Goal: Navigation & Orientation: Find specific page/section

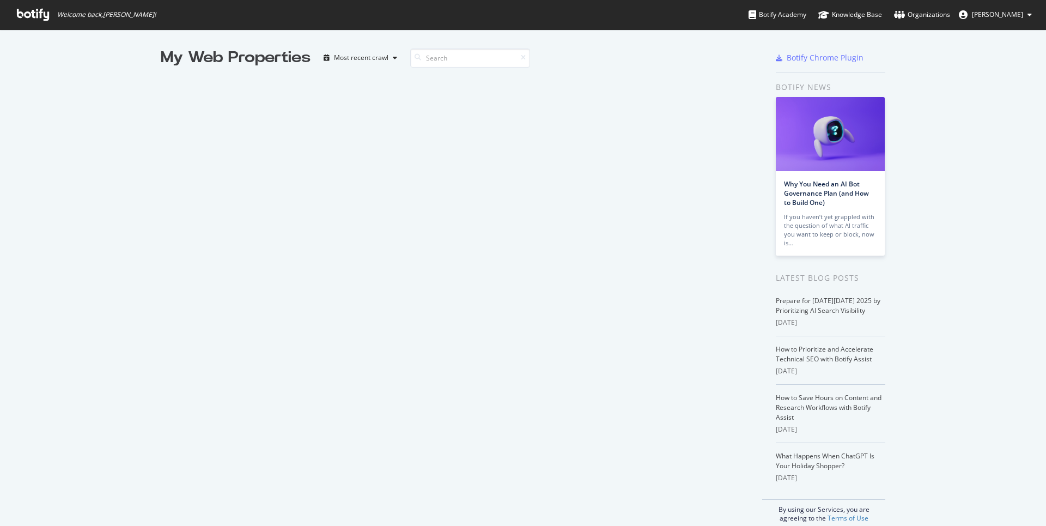
scroll to position [526, 1046]
click at [929, 20] on link "Organizations" at bounding box center [922, 14] width 56 height 29
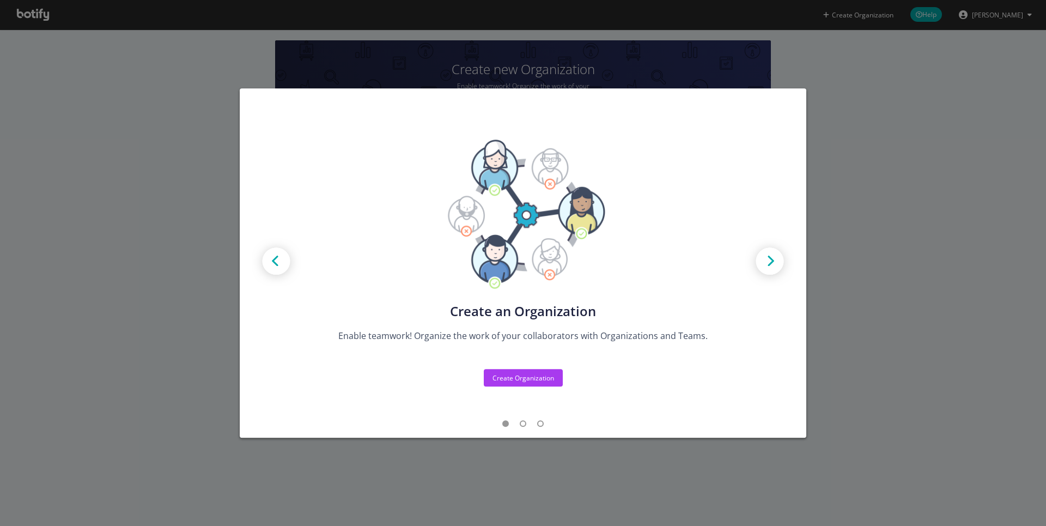
click at [766, 259] on img "modal" at bounding box center [770, 262] width 49 height 49
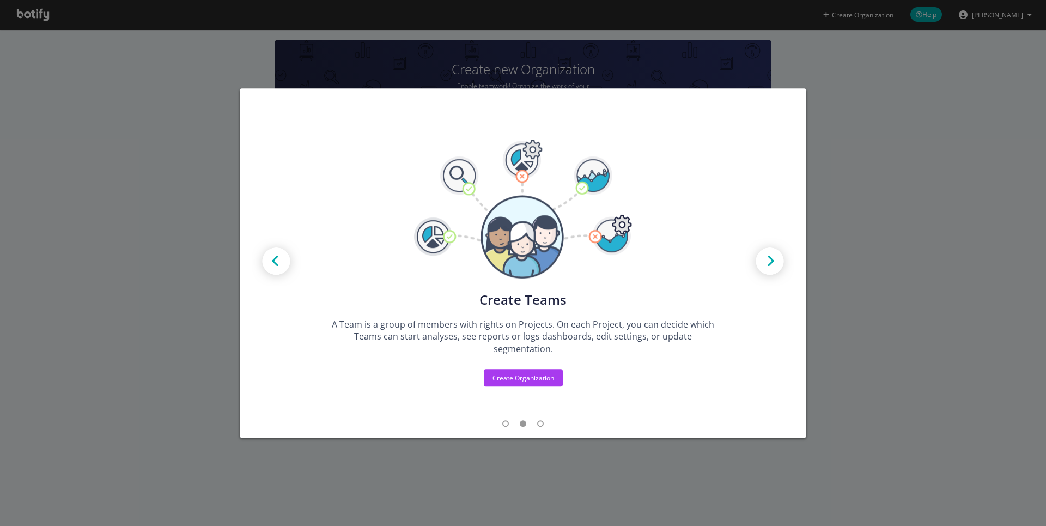
click at [766, 259] on img "modal" at bounding box center [770, 262] width 49 height 49
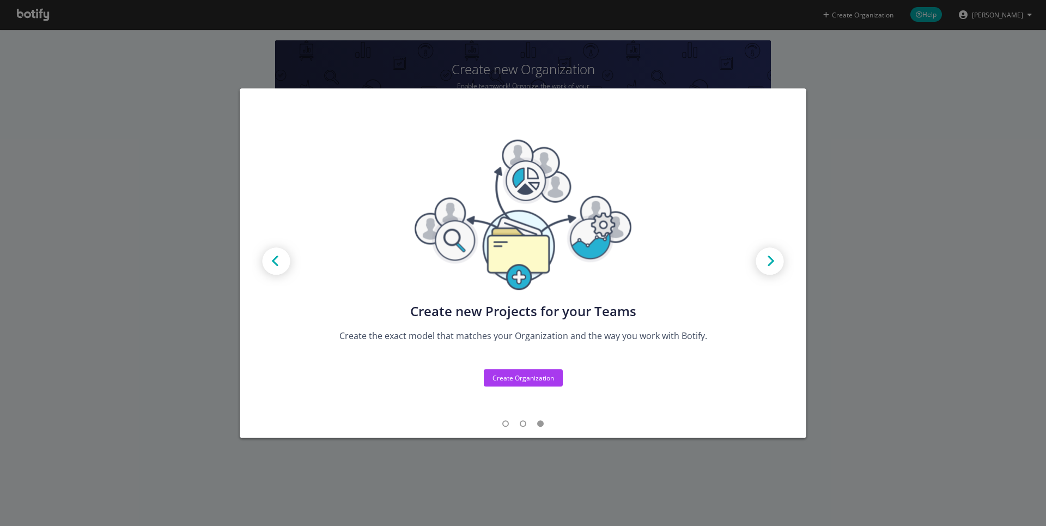
click at [766, 259] on img "modal" at bounding box center [770, 262] width 49 height 49
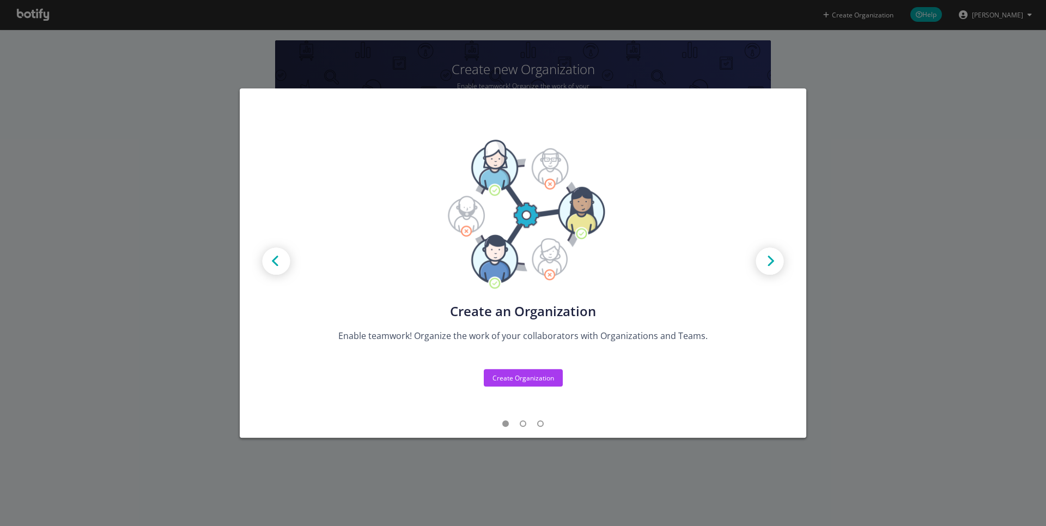
click at [766, 259] on img "modal" at bounding box center [770, 262] width 49 height 49
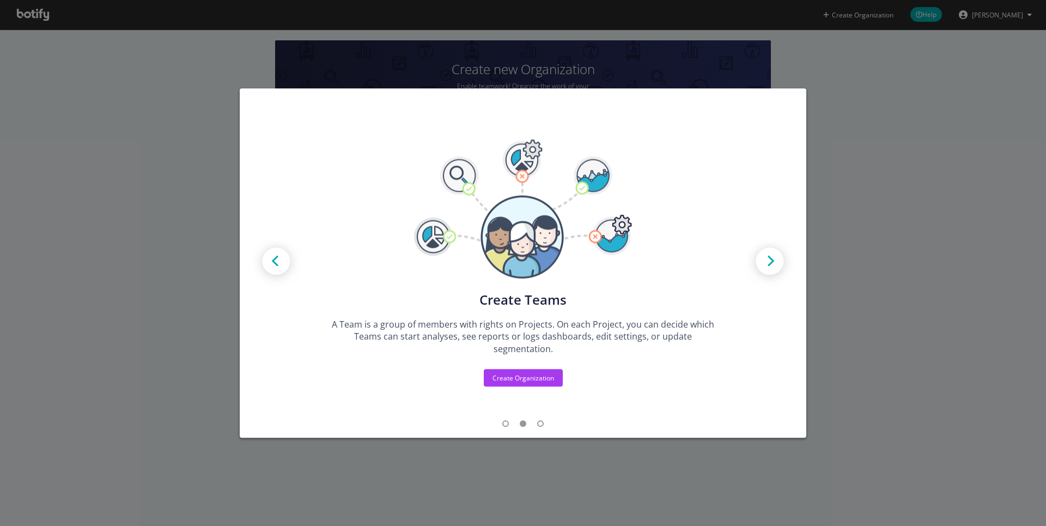
click at [766, 259] on img "modal" at bounding box center [770, 262] width 49 height 49
click at [864, 184] on div "Create new Projects for your Teams Create the exact model that matches your Org…" at bounding box center [523, 263] width 1046 height 526
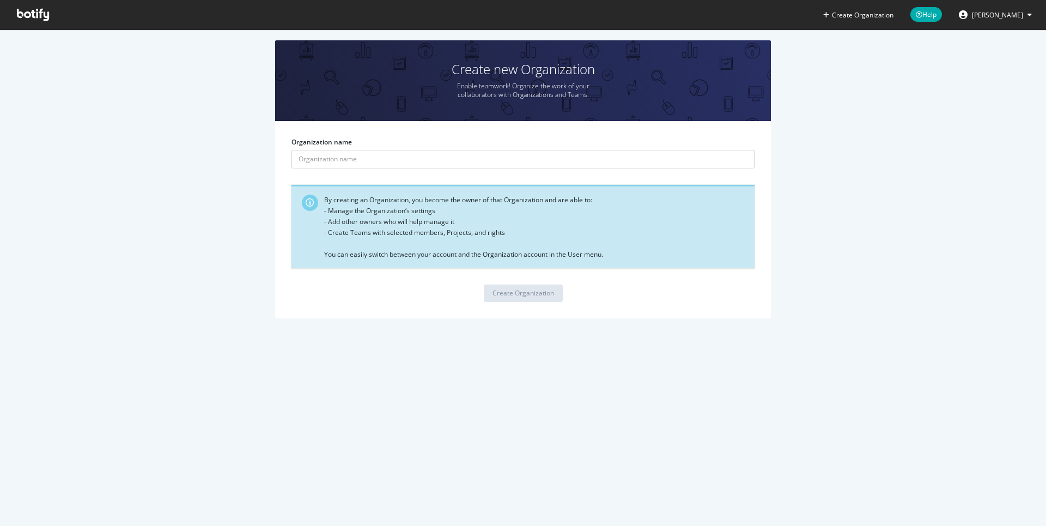
click at [1004, 16] on span "Guillaume Leclercq" at bounding box center [997, 14] width 51 height 9
click at [997, 16] on span "Guillaume Leclercq" at bounding box center [997, 14] width 51 height 9
click at [10, 10] on span at bounding box center [33, 14] width 50 height 29
click at [22, 14] on icon at bounding box center [33, 15] width 32 height 12
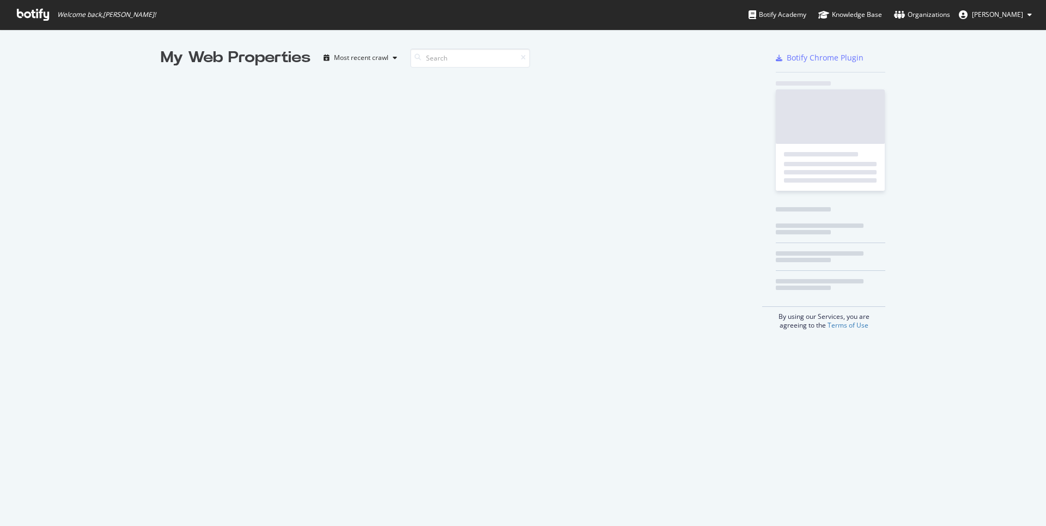
scroll to position [526, 1046]
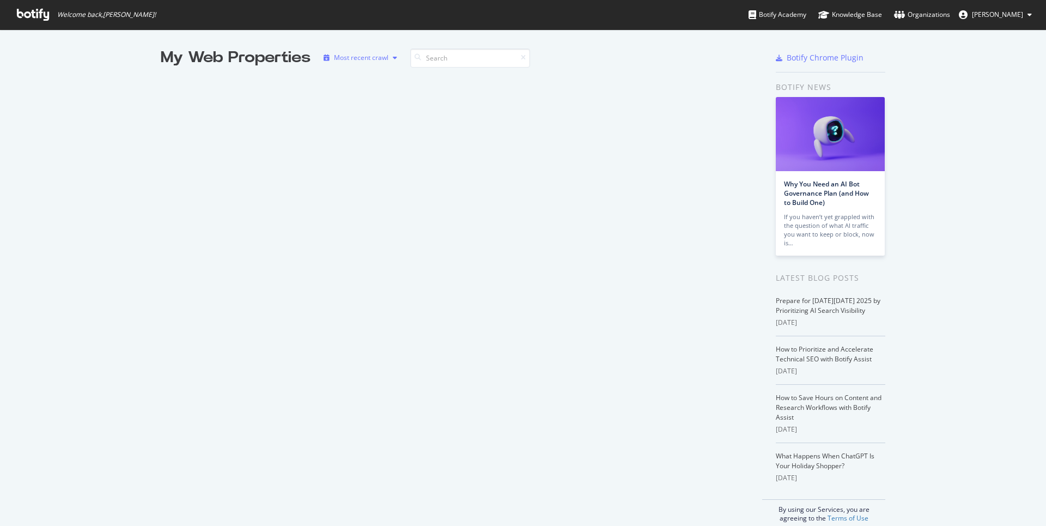
click at [361, 60] on div "Most recent crawl" at bounding box center [361, 57] width 54 height 7
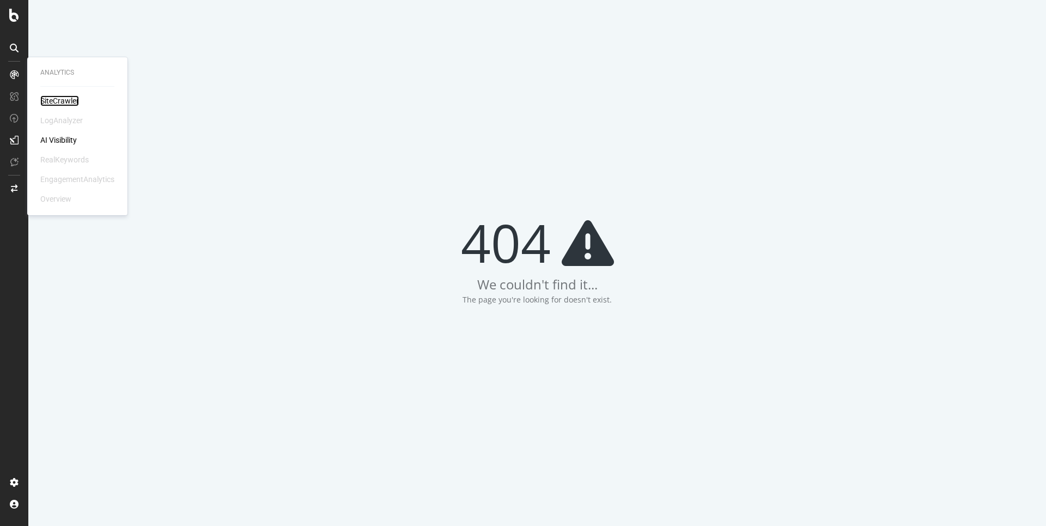
click at [46, 98] on div "SiteCrawler" at bounding box center [59, 100] width 39 height 11
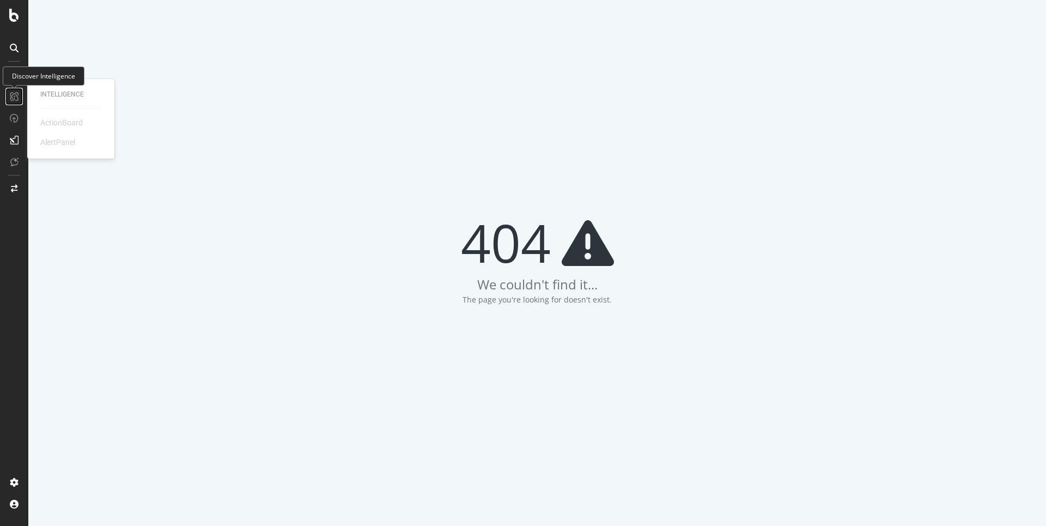
click at [15, 95] on icon at bounding box center [14, 96] width 9 height 9
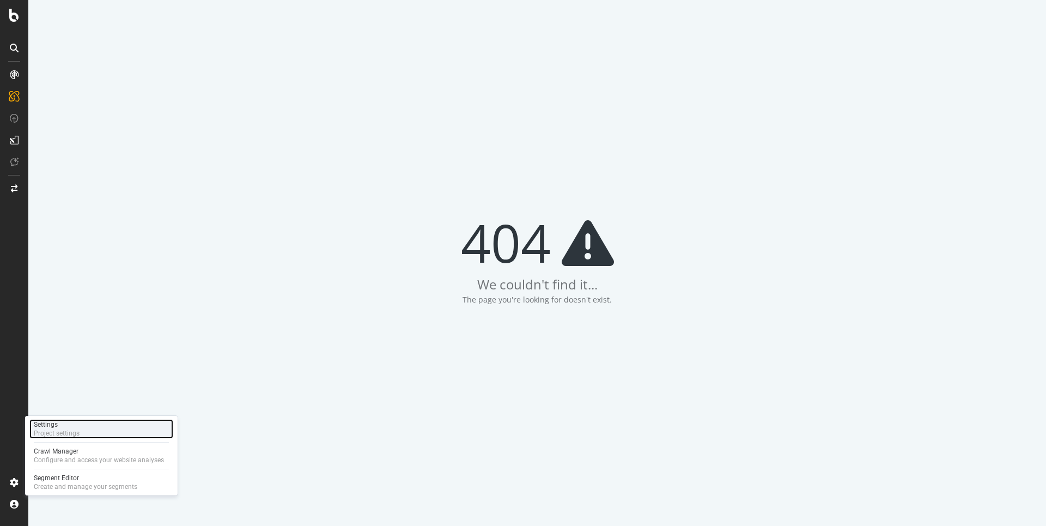
click at [69, 428] on div "Settings" at bounding box center [57, 424] width 46 height 9
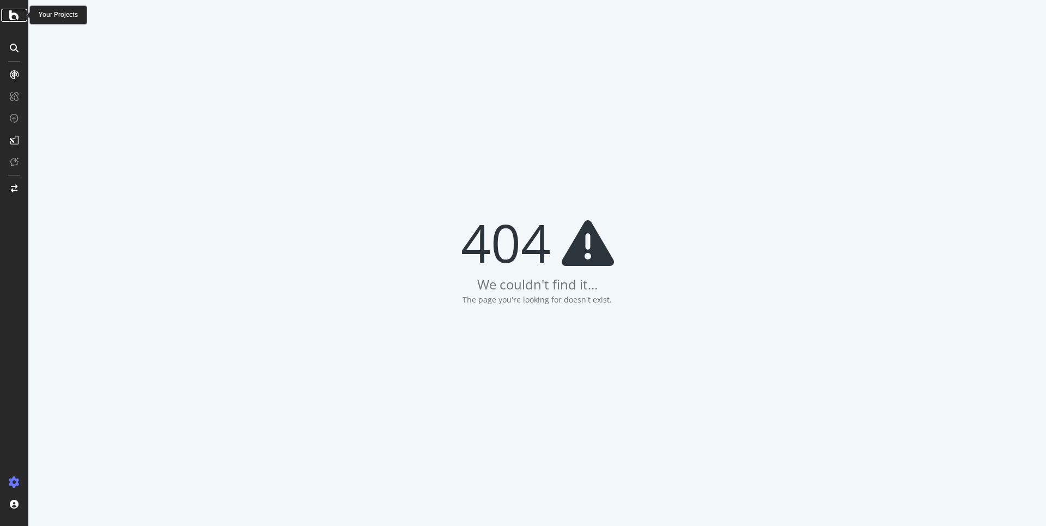
click at [15, 17] on icon at bounding box center [14, 15] width 10 height 13
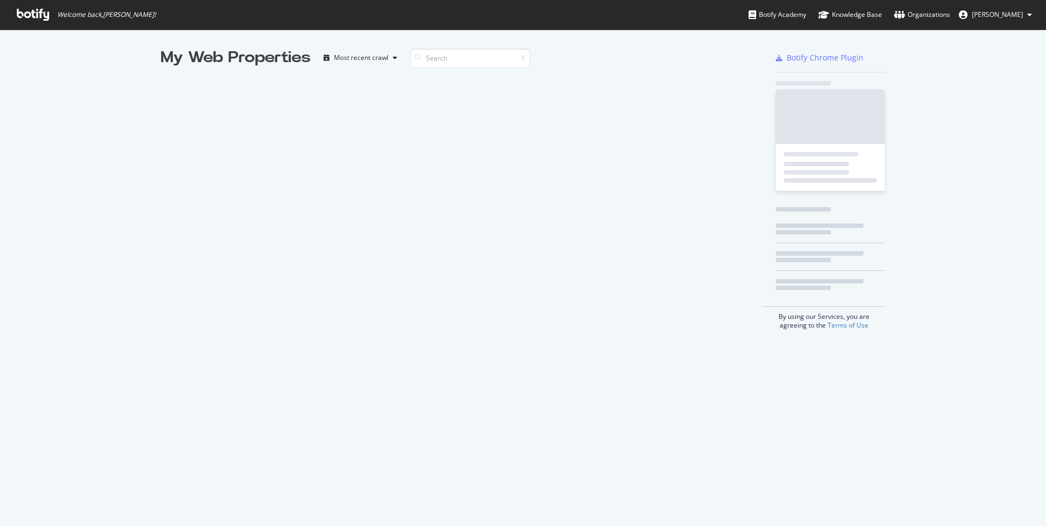
scroll to position [526, 1046]
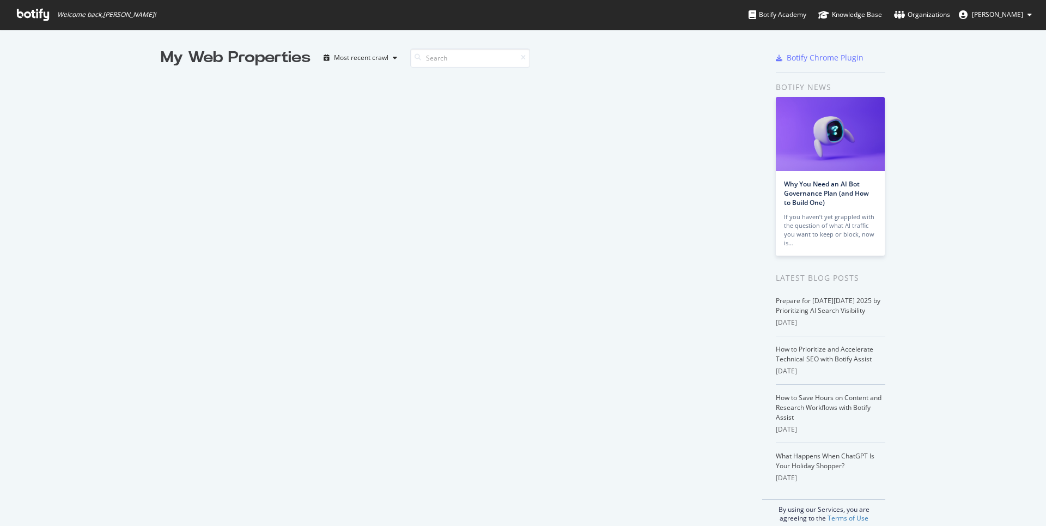
click at [772, 20] on link "Botify Academy" at bounding box center [778, 14] width 58 height 29
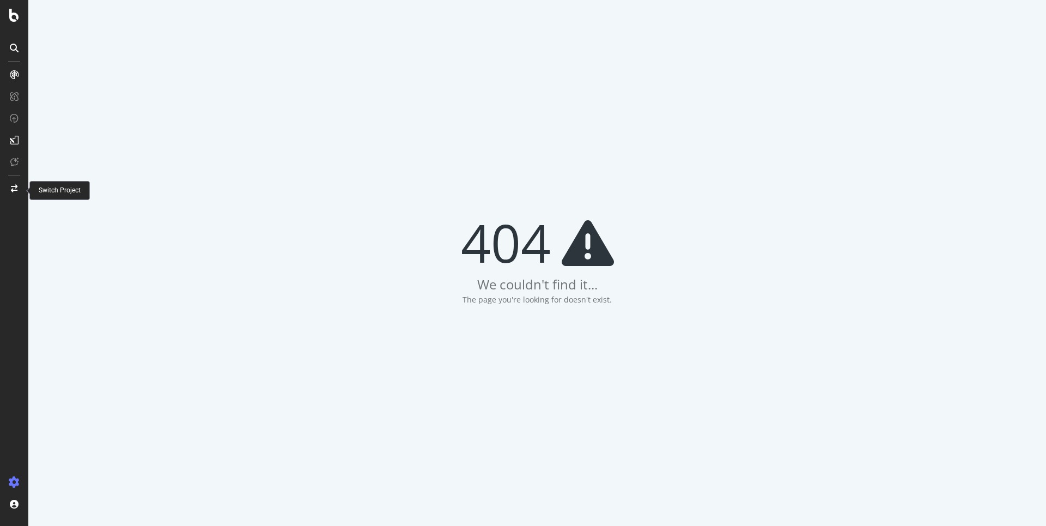
click at [17, 186] on icon at bounding box center [14, 189] width 7 height 8
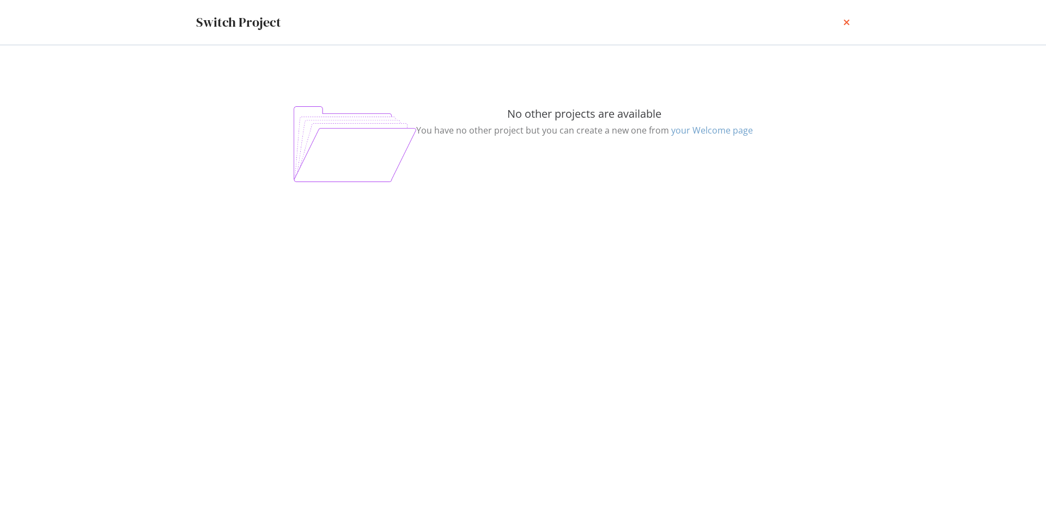
click at [848, 25] on icon "times" at bounding box center [847, 22] width 7 height 9
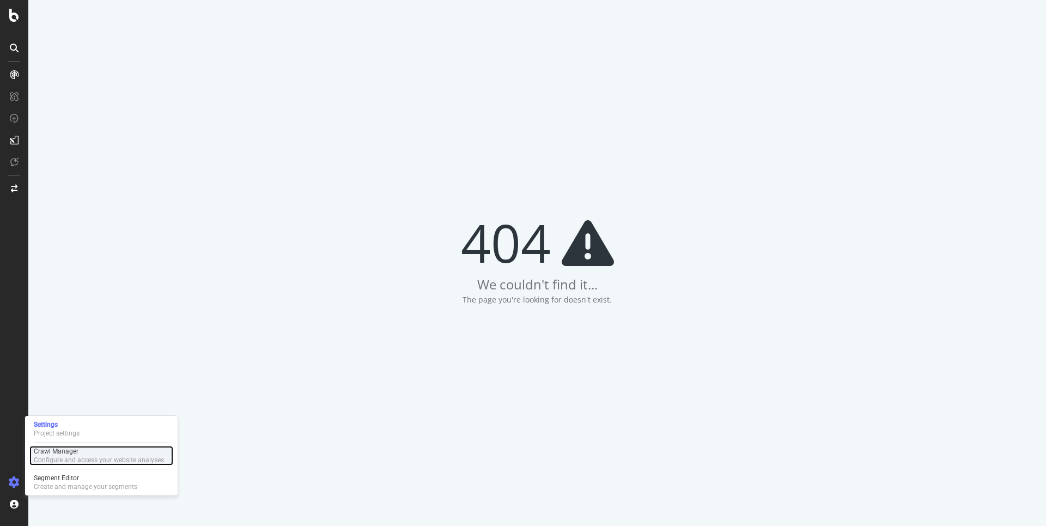
click at [60, 463] on div "Configure and access your website analyses" at bounding box center [99, 460] width 130 height 9
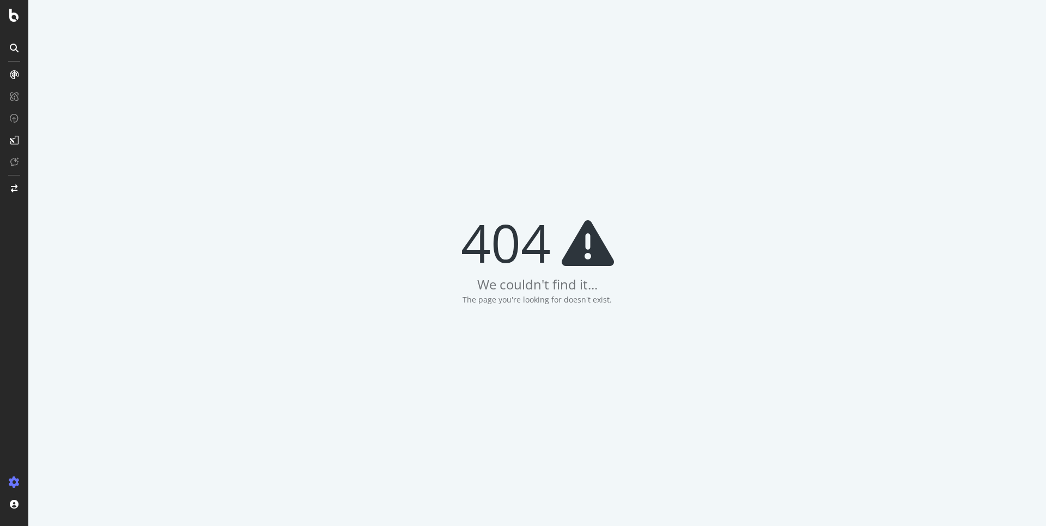
click at [161, 294] on div "404 We couldn't find it... The page you're looking for doesn't exist." at bounding box center [537, 263] width 1018 height 526
